Goal: Ask a question

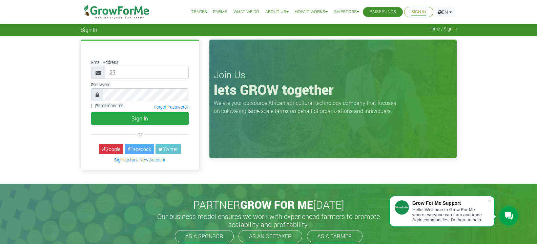
type input "2"
click at [271, 105] on p "We are your outsource African agricultural technology company that focuses on c…" at bounding box center [307, 107] width 186 height 16
drag, startPoint x: 22, startPoint y: 0, endPoint x: 292, endPoint y: 145, distance: 306.9
click at [292, 145] on div "Join Us lets GROW together We are your outsource African agricultural technolog…" at bounding box center [332, 99] width 247 height 118
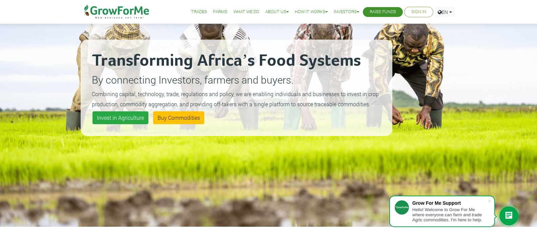
scroll to position [68, 0]
click at [175, 120] on link "Buy Commodities" at bounding box center [178, 118] width 51 height 13
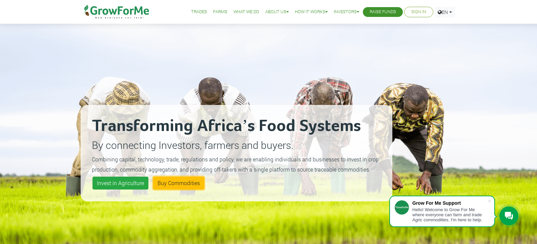
scroll to position [0, 0]
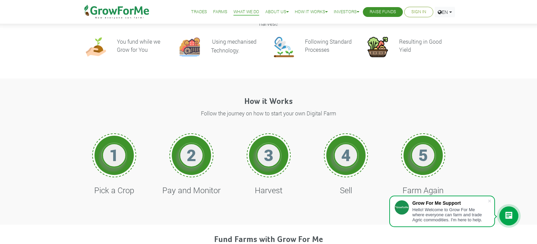
scroll to position [237, 0]
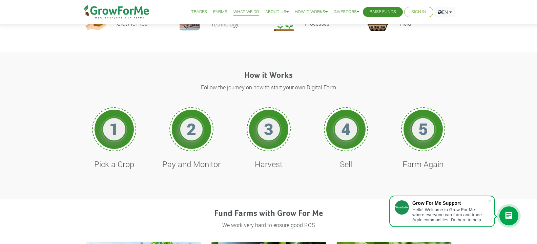
click at [185, 126] on h1 "2" at bounding box center [191, 129] width 20 height 20
click at [194, 168] on h4 "Pay and Monitor" at bounding box center [191, 164] width 60 height 10
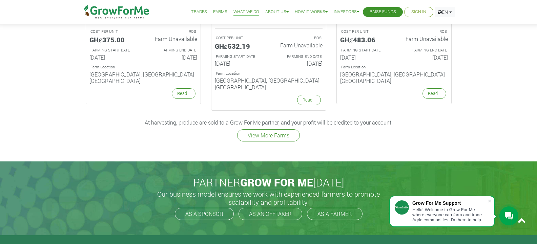
scroll to position [948, 0]
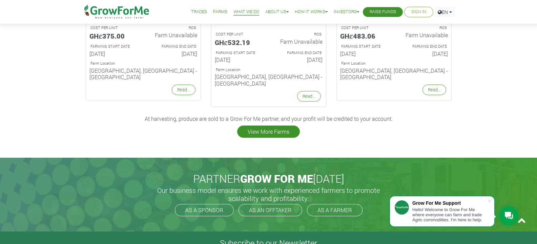
click at [243, 126] on link "View More Farms" at bounding box center [268, 132] width 63 height 12
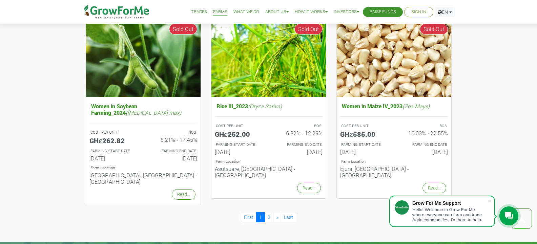
scroll to position [643, 0]
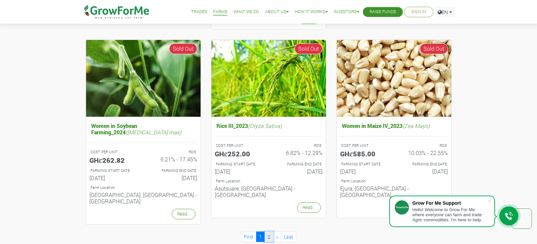
click at [269, 232] on link "2" at bounding box center [268, 237] width 9 height 10
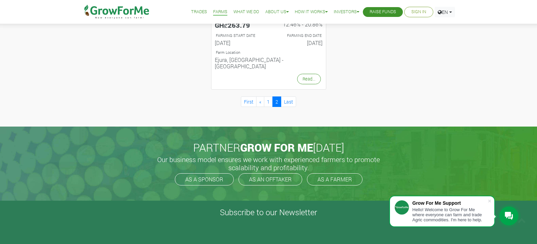
scroll to position [406, 0]
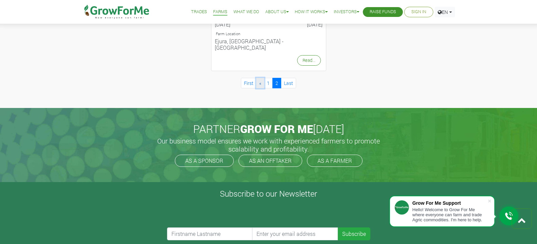
click at [259, 78] on link "«" at bounding box center [260, 83] width 8 height 10
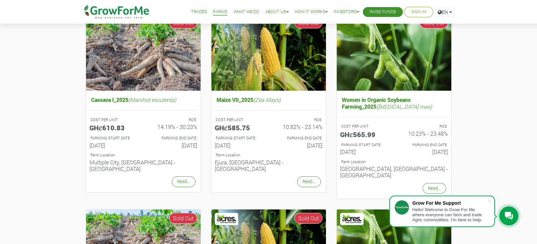
scroll to position [68, 0]
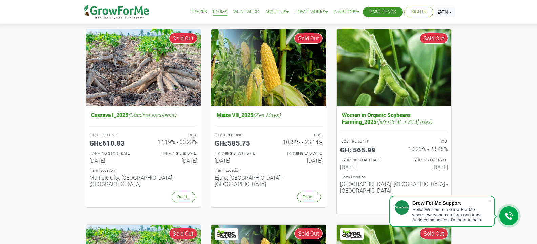
click at [371, 9] on link "Raise Funds" at bounding box center [382, 11] width 26 height 7
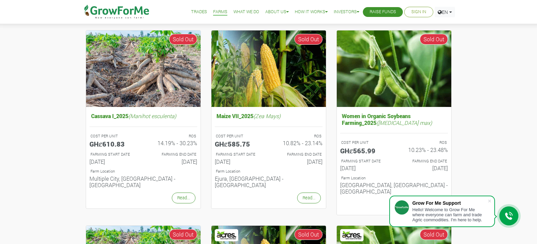
scroll to position [68, 0]
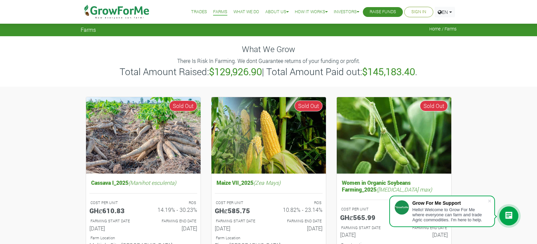
click at [234, 9] on link "What We Do" at bounding box center [246, 11] width 26 height 7
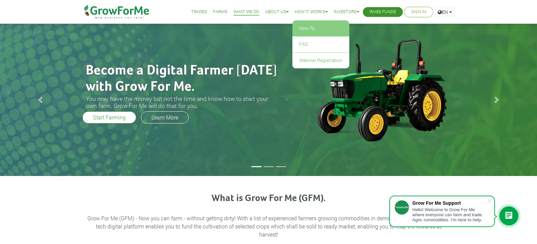
click at [293, 25] on link "How To" at bounding box center [320, 29] width 57 height 16
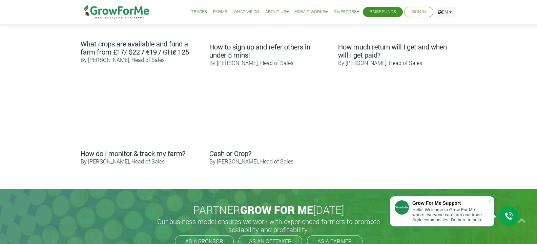
scroll to position [406, 0]
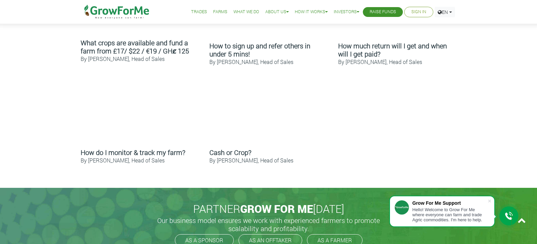
click at [430, 207] on div "Grow For Me Support Hello! Welcome to Grow For Me where everyone can farm and t…" at bounding box center [449, 211] width 75 height 22
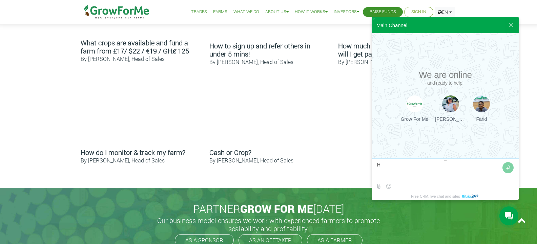
type textarea "Hi"
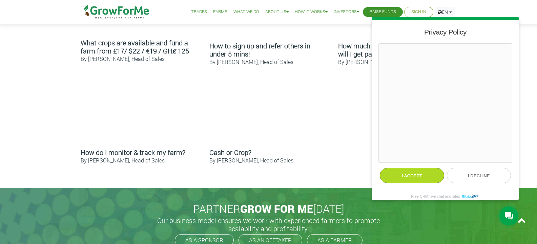
click at [397, 173] on button "I accept" at bounding box center [412, 175] width 64 height 15
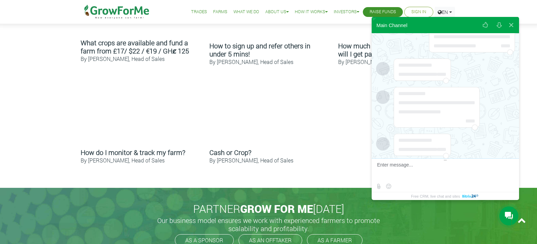
scroll to position [33, 0]
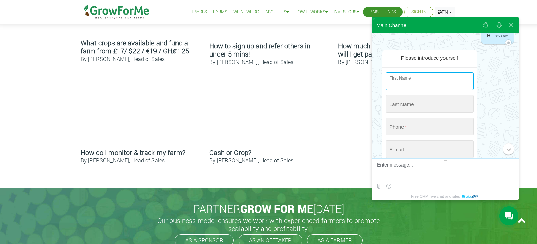
click at [434, 85] on input "string" at bounding box center [429, 81] width 88 height 18
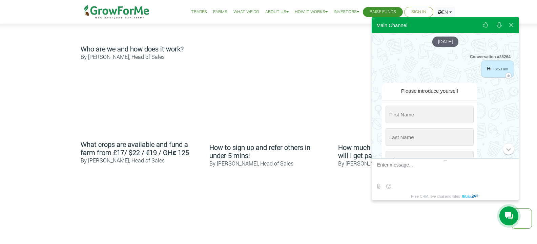
scroll to position [84, 0]
